Goal: Navigation & Orientation: Find specific page/section

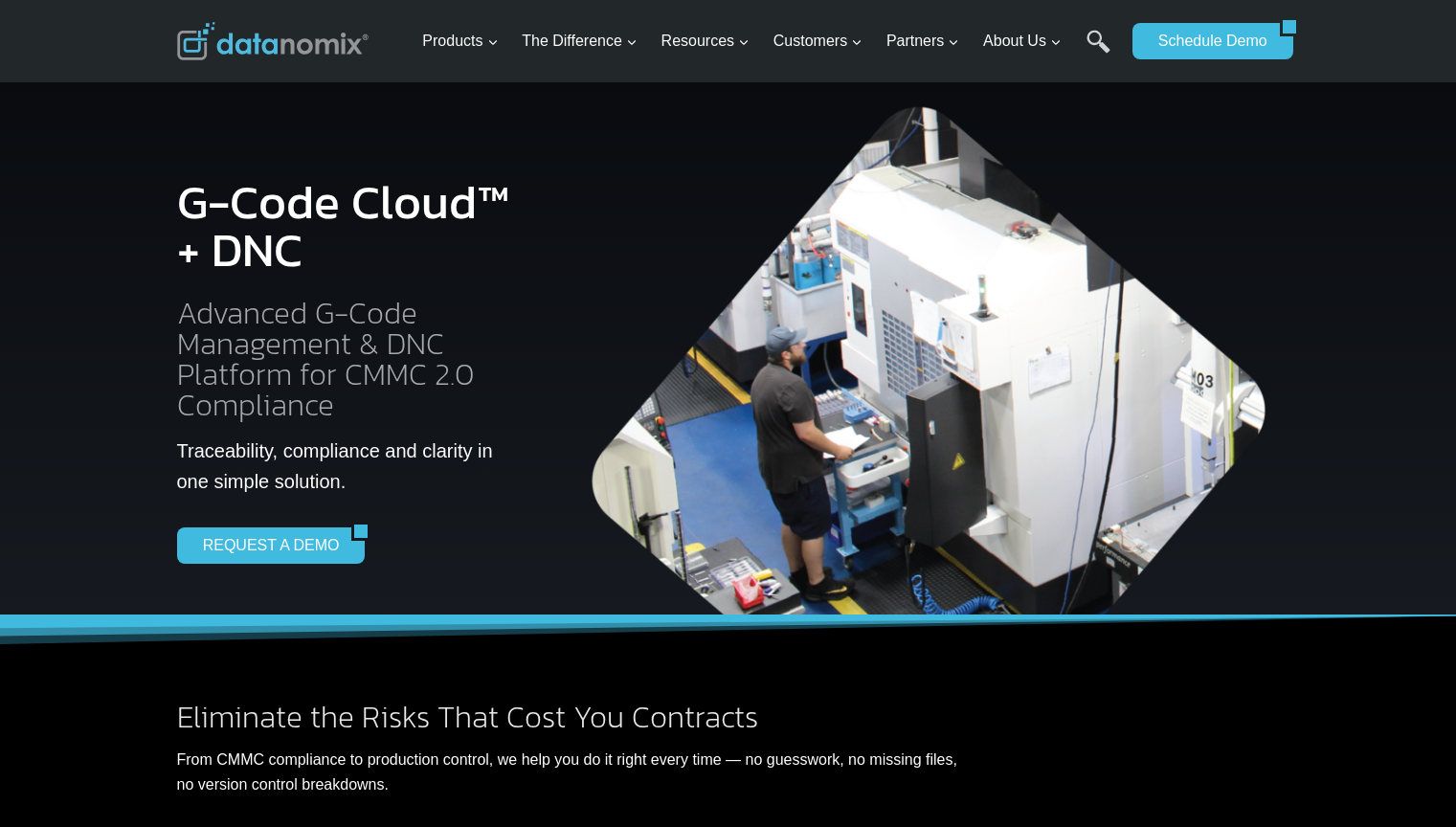
scroll to position [3381, 0]
